Goal: Navigation & Orientation: Find specific page/section

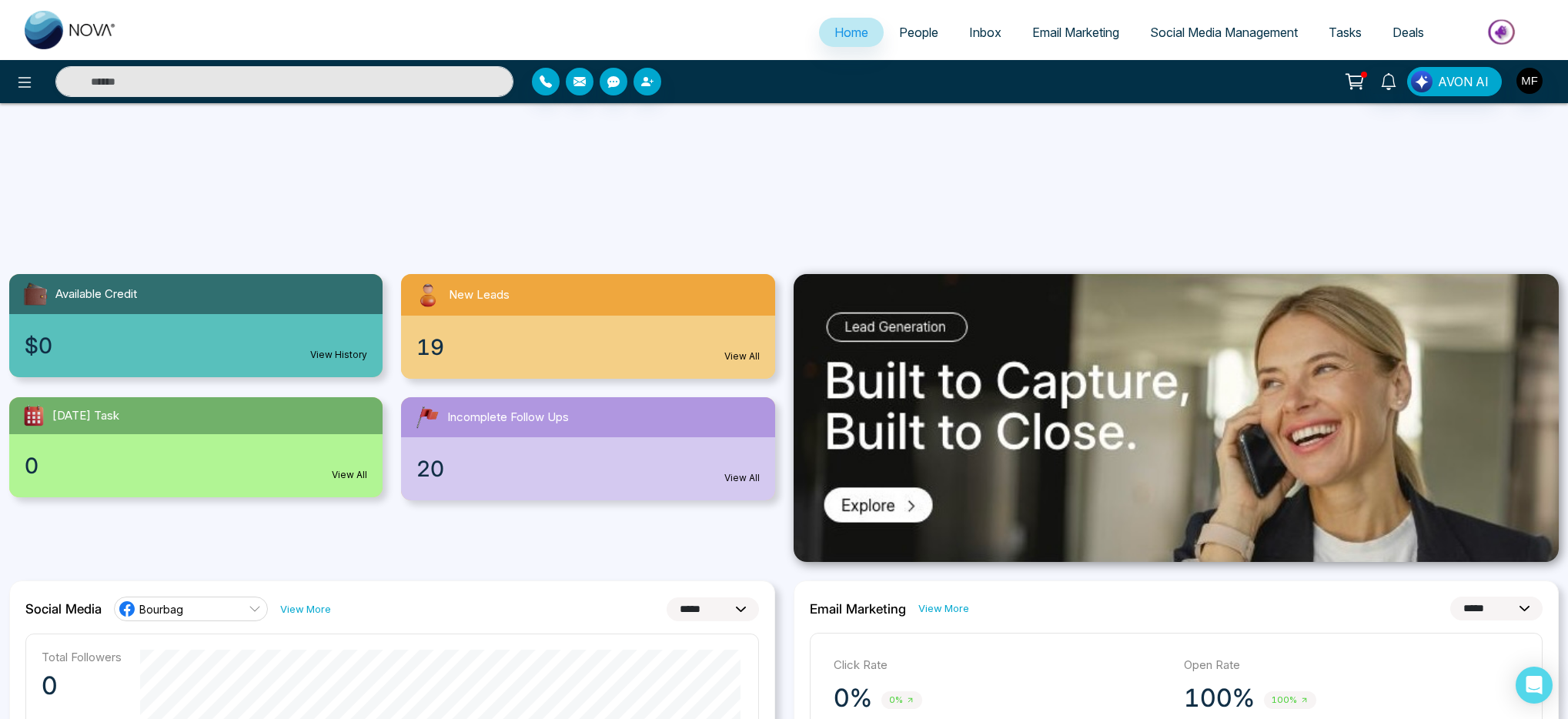
select select "*"
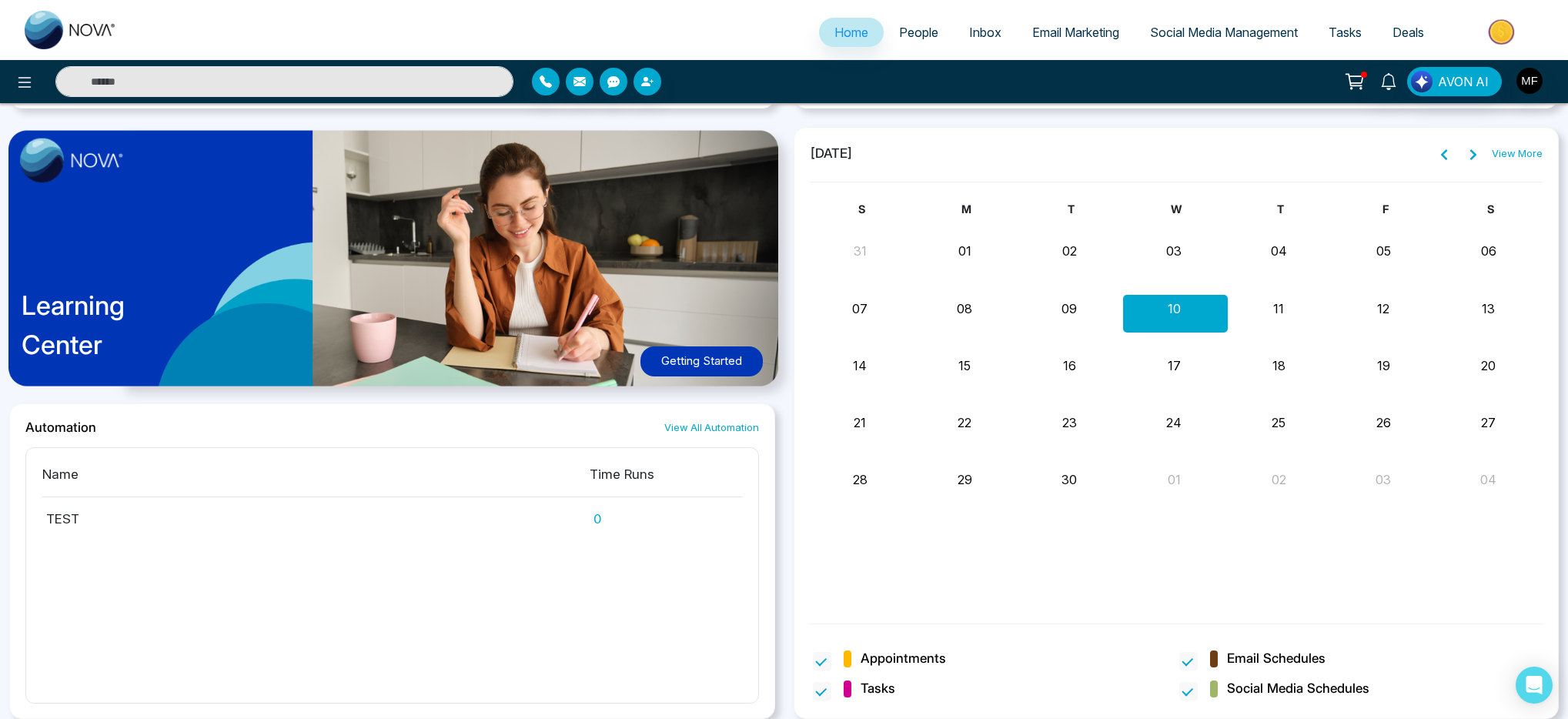
click at [925, 39] on span "People" at bounding box center [919, 32] width 39 height 15
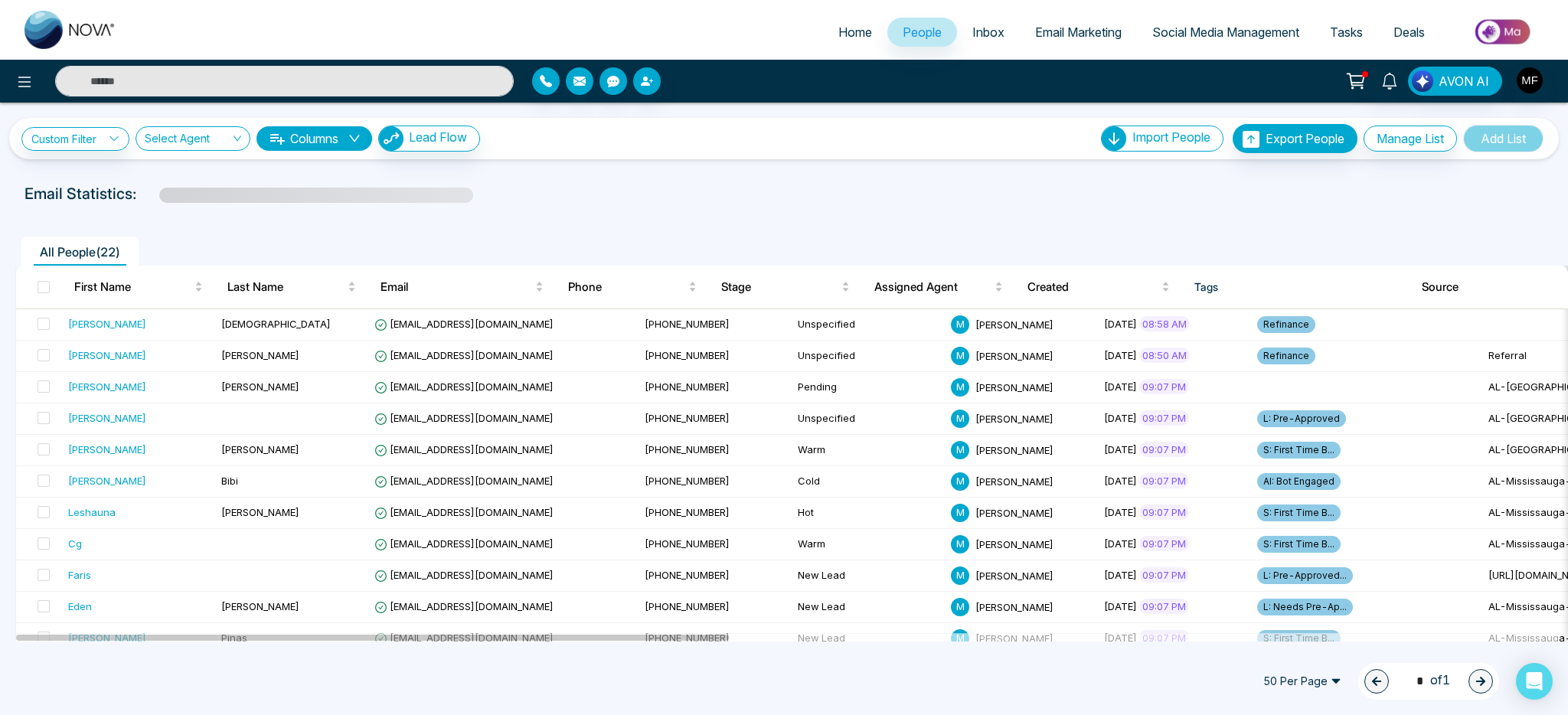
click at [977, 31] on span "Inbox" at bounding box center [988, 32] width 33 height 15
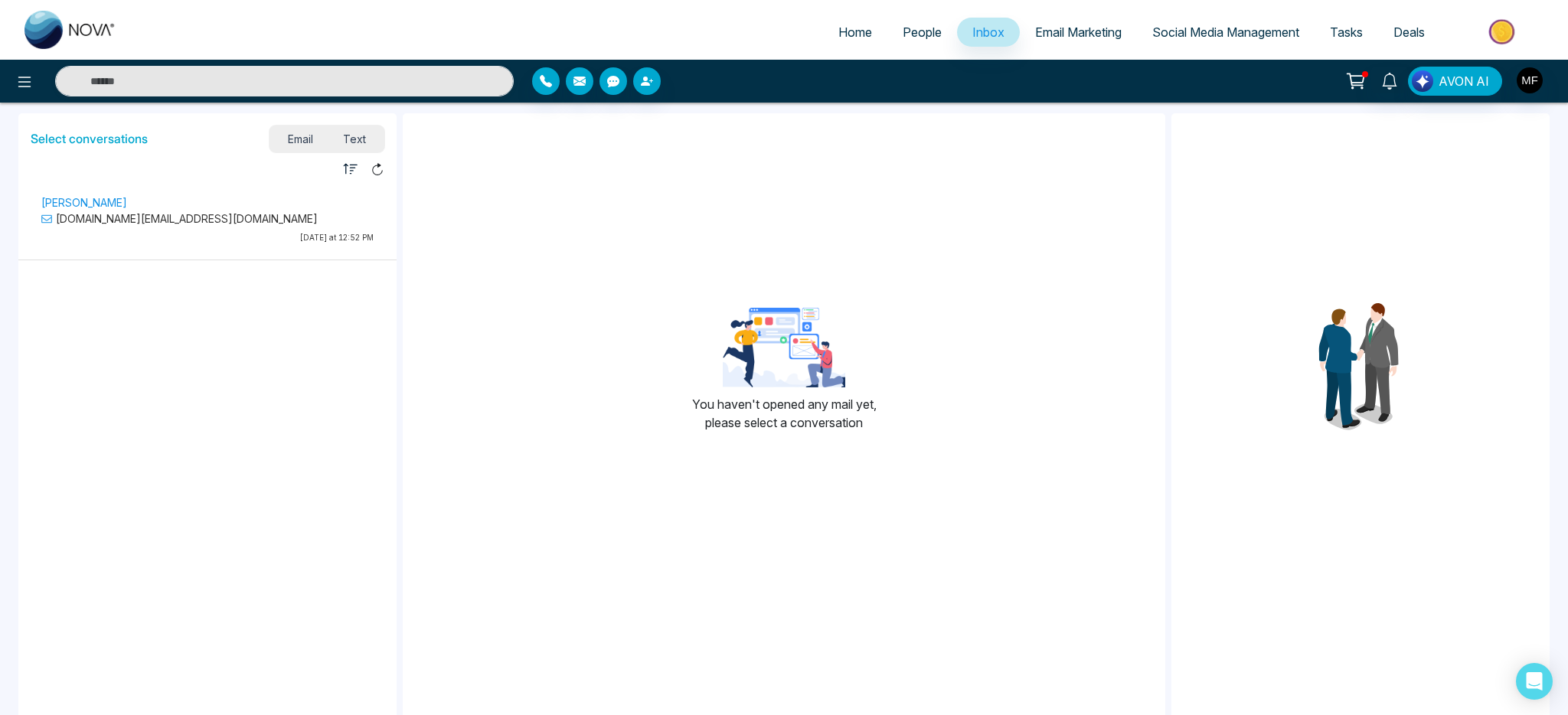
click at [1052, 32] on span "Email Marketing" at bounding box center [1079, 32] width 87 height 15
